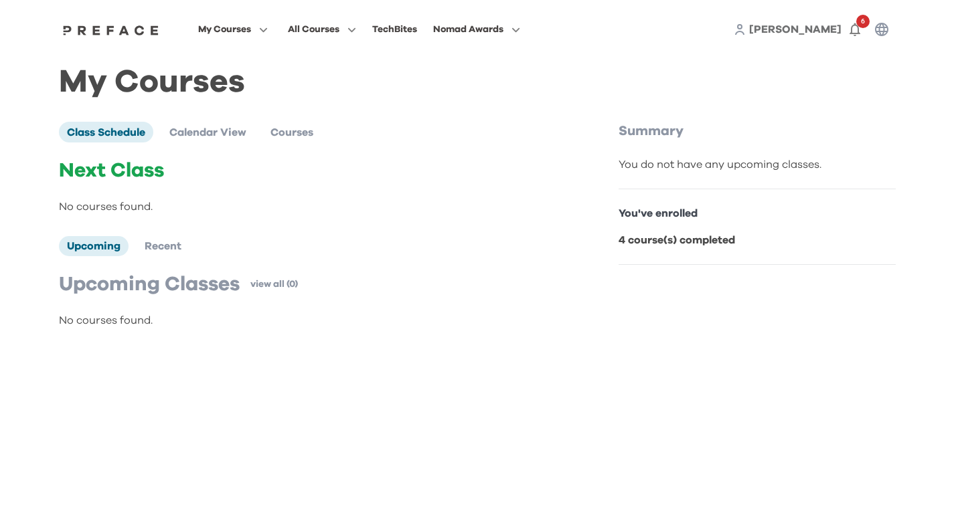
click at [678, 233] on p "4 course(s) completed" at bounding box center [756, 240] width 277 height 16
click at [693, 215] on p "You've enrolled" at bounding box center [756, 213] width 277 height 16
click at [855, 27] on icon "button" at bounding box center [855, 29] width 16 height 16
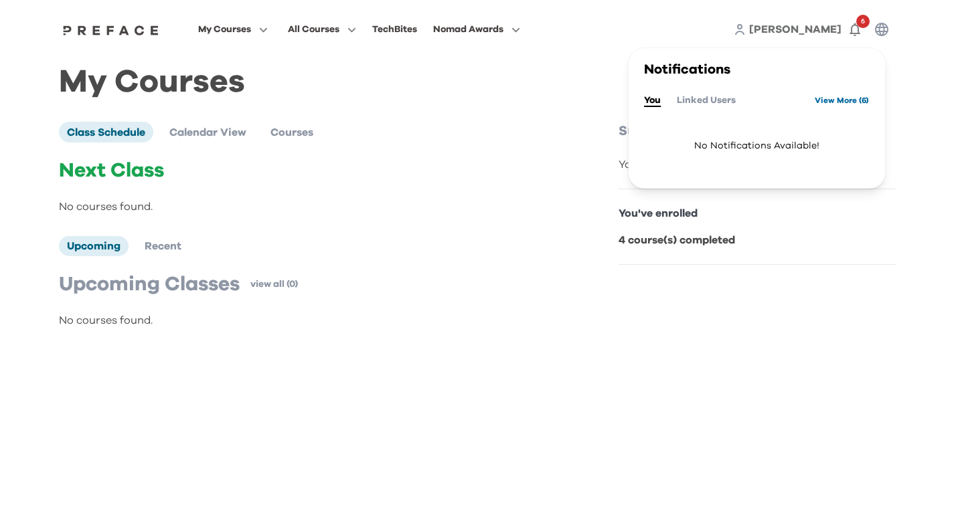
click at [824, 98] on link "View More ( 6 )" at bounding box center [841, 100] width 54 height 21
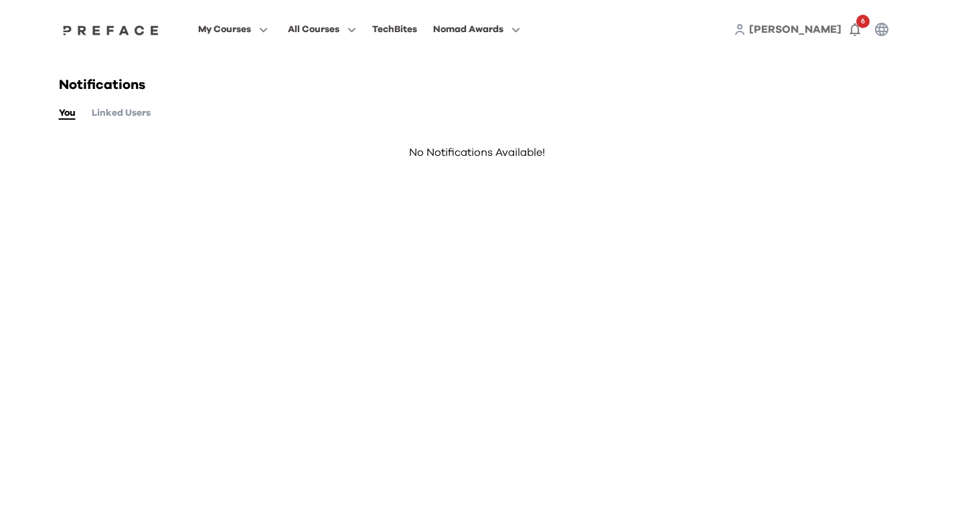
click at [110, 112] on button "Linked Users" at bounding box center [121, 113] width 59 height 15
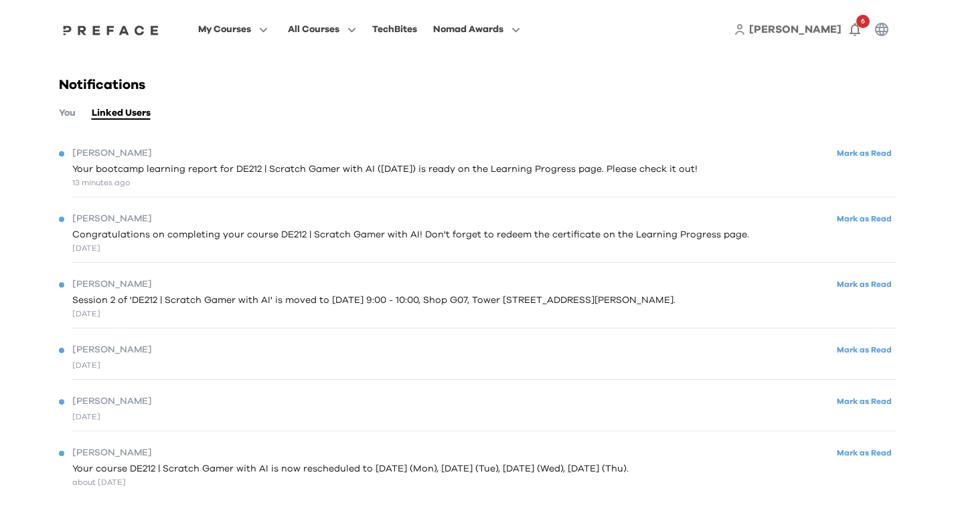
click at [170, 423] on div "25 days ago" at bounding box center [477, 417] width 837 height 12
click at [754, 431] on div "Beatrice Mark as Read 25 days ago" at bounding box center [477, 408] width 837 height 46
click at [501, 333] on div at bounding box center [477, 330] width 837 height 5
click at [515, 308] on span "Session 2 of 'DE212 | Scratch Gamer with AI' is moved to Wed, 06 Aug 2025 at 9:…" at bounding box center [373, 301] width 603 height 14
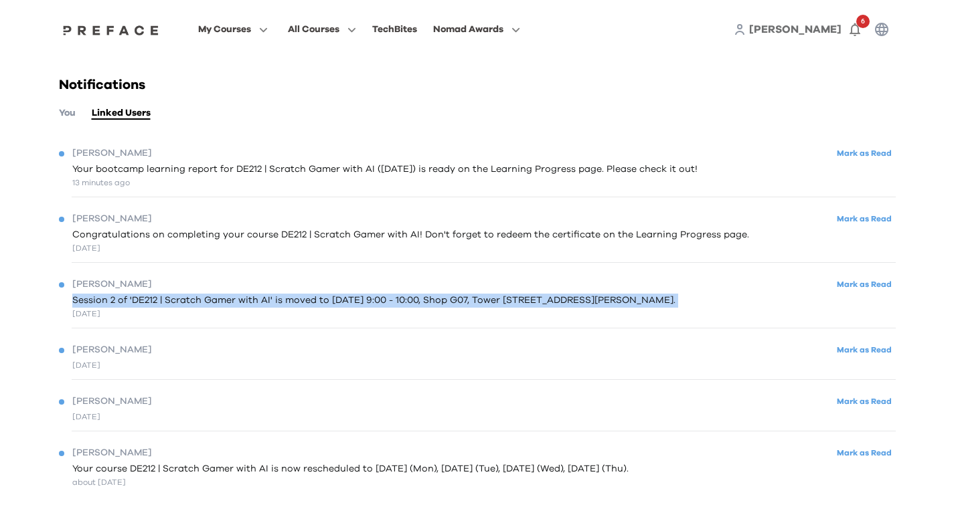
click at [515, 308] on span "Session 2 of 'DE212 | Scratch Gamer with AI' is moved to Wed, 06 Aug 2025 at 9:…" at bounding box center [373, 301] width 603 height 14
click at [501, 320] on div "5 days ago" at bounding box center [373, 314] width 603 height 12
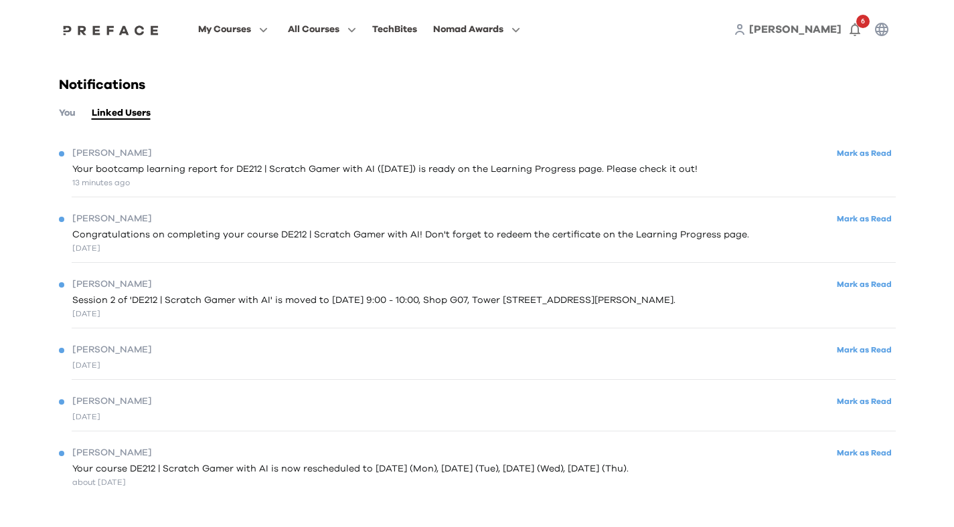
click at [573, 253] on div "Beatrice Mark as Read Congratulations on completing your course DE212 | Scratch…" at bounding box center [477, 232] width 837 height 60
click at [492, 178] on div "13 minutes ago" at bounding box center [384, 183] width 625 height 12
click at [521, 167] on span "Your bootcamp learning report for DE212 | Scratch Gamer with AI (08/08/2025) is…" at bounding box center [384, 170] width 625 height 14
click at [233, 160] on span at bounding box center [233, 158] width 126 height 37
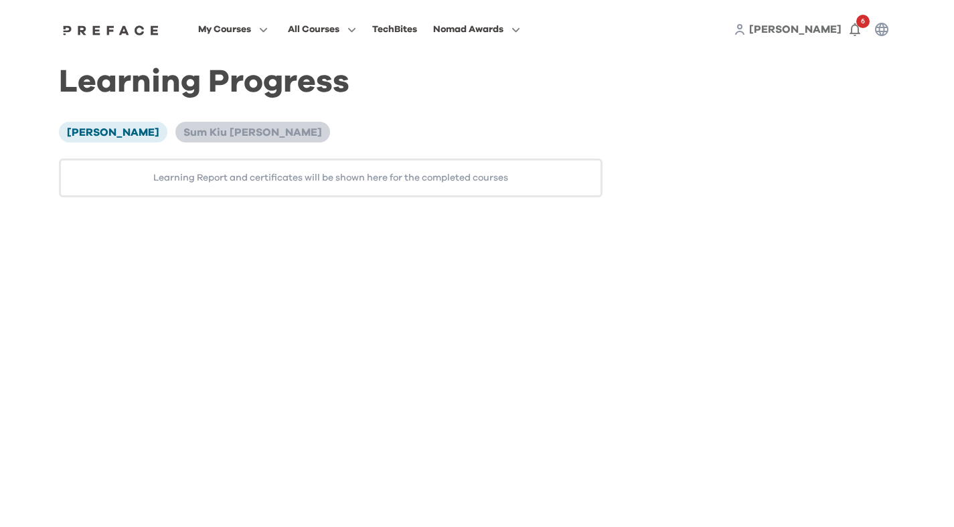
click at [246, 129] on span "Sum Kiu [PERSON_NAME]" at bounding box center [252, 132] width 139 height 11
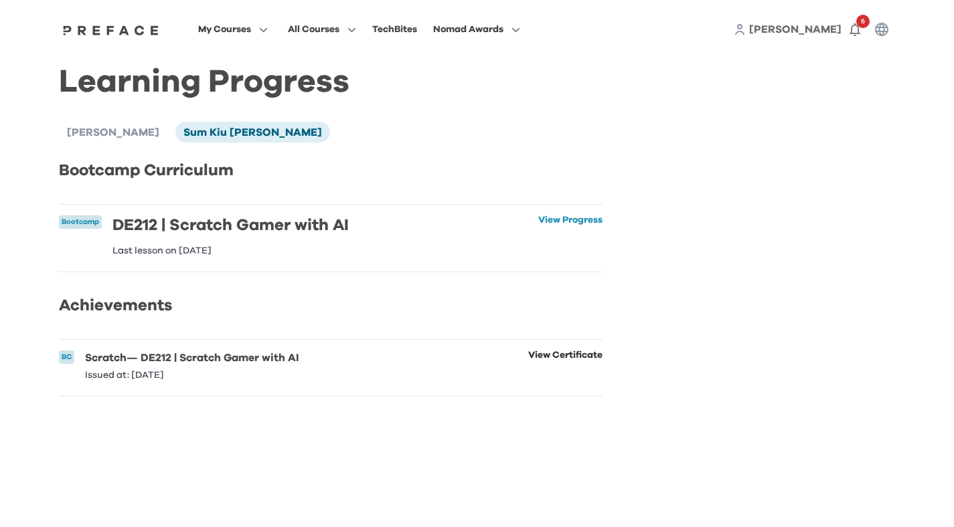
click at [559, 361] on link "View Certificate" at bounding box center [565, 365] width 74 height 29
click at [576, 223] on link "View Progress" at bounding box center [570, 235] width 64 height 40
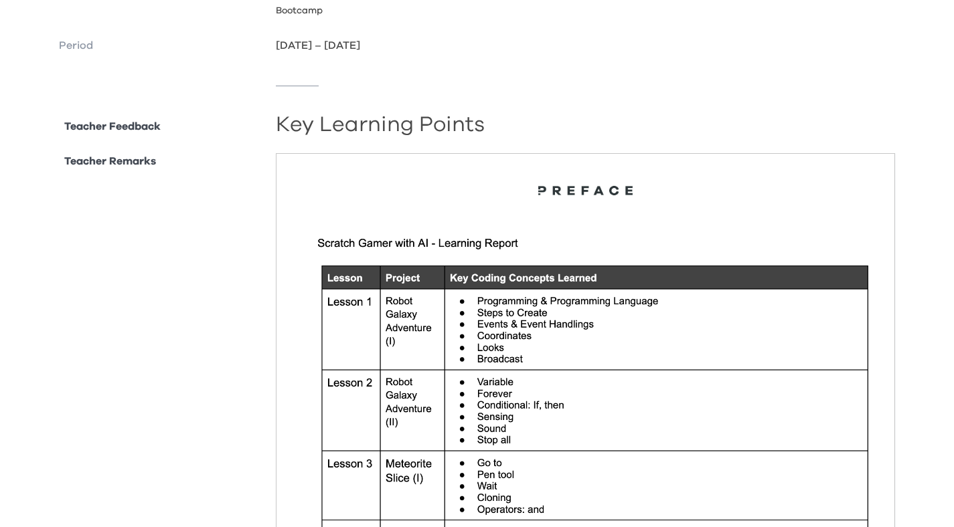
scroll to position [159, 0]
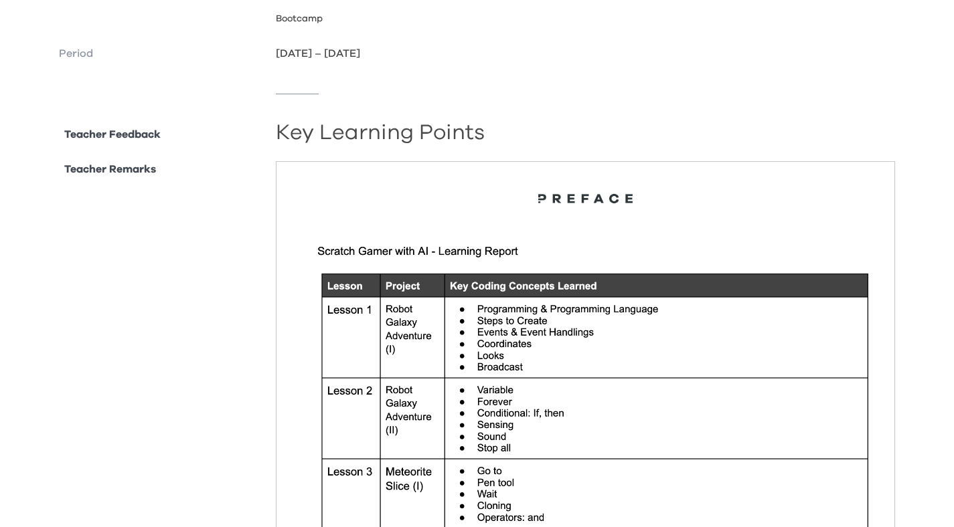
click at [130, 136] on p "Teacher Feedback" at bounding box center [112, 134] width 96 height 16
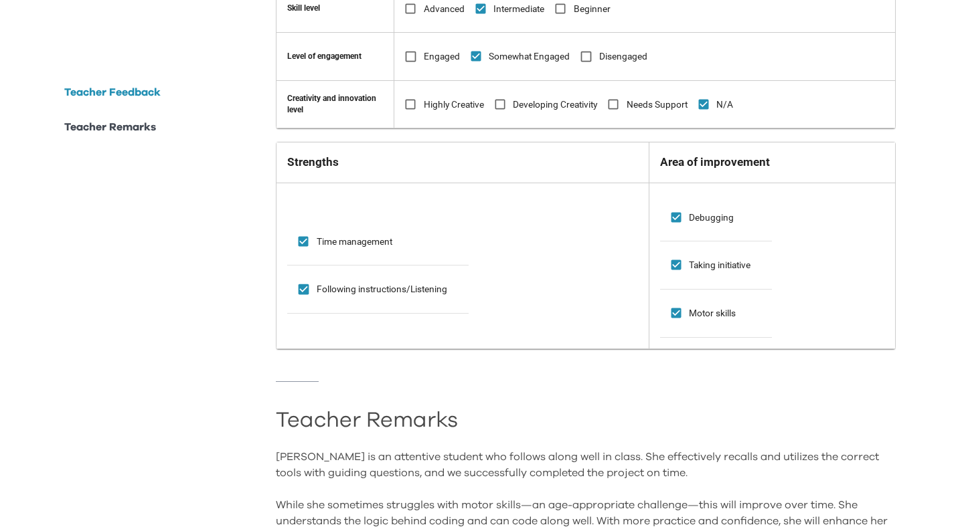
scroll to position [1095, 0]
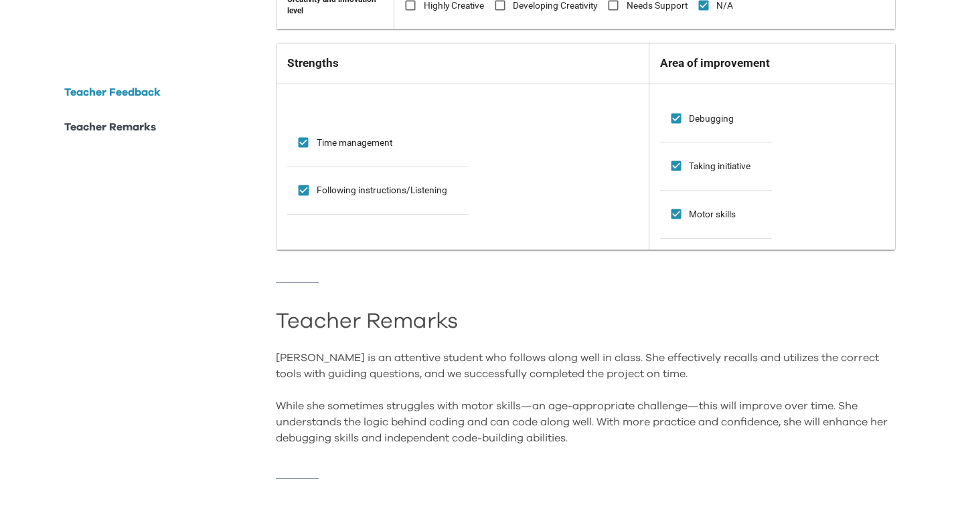
click at [143, 130] on p "Teacher Remarks" at bounding box center [110, 127] width 92 height 16
click at [149, 96] on p "Teacher Feedback" at bounding box center [112, 92] width 96 height 16
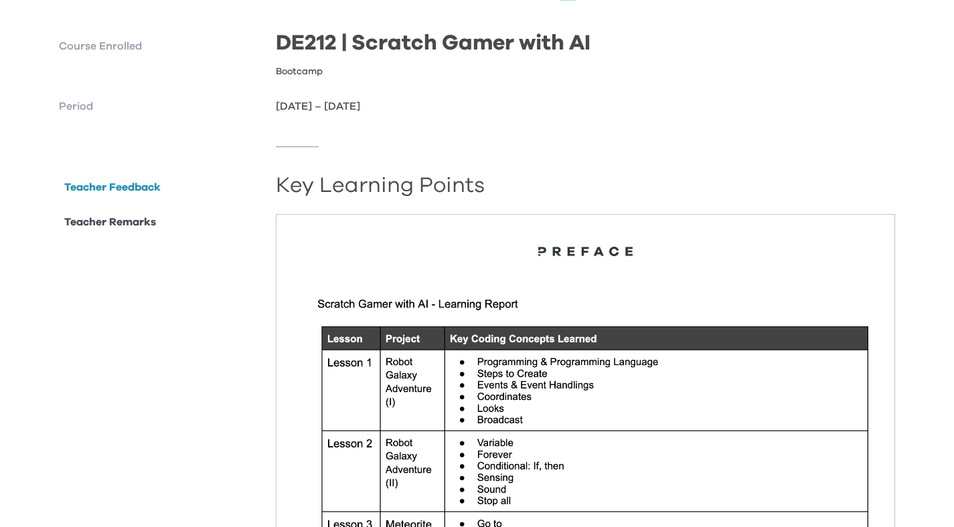
scroll to position [0, 0]
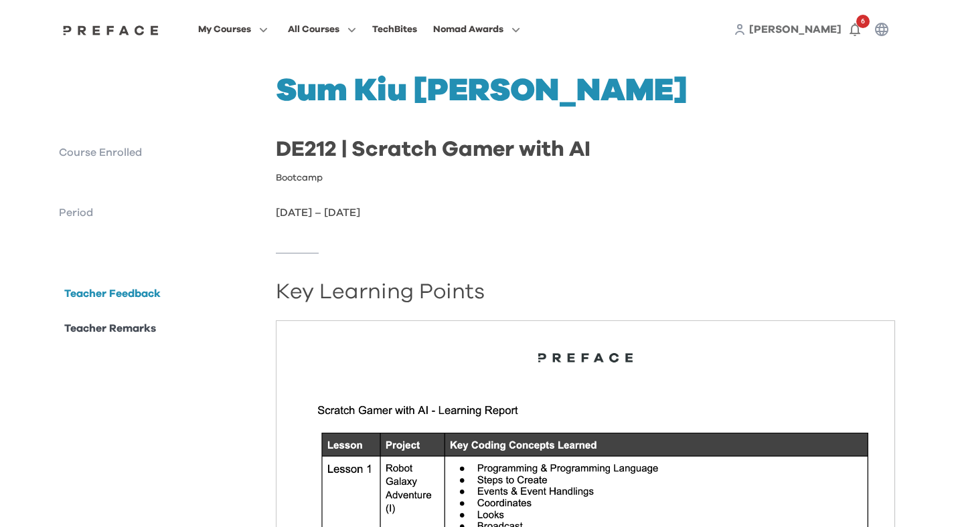
click at [92, 211] on p "Period" at bounding box center [162, 213] width 207 height 16
click at [130, 154] on p "Course Enrolled" at bounding box center [162, 153] width 207 height 16
